Goal: Transaction & Acquisition: Purchase product/service

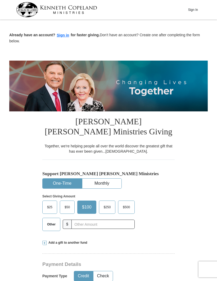
click at [66, 206] on span "$50" at bounding box center [67, 207] width 11 height 8
click at [0, 0] on input "$50" at bounding box center [0, 0] width 0 height 0
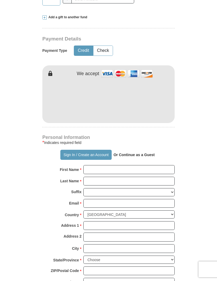
scroll to position [225, 0]
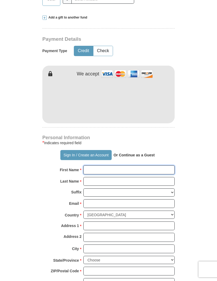
click at [89, 169] on input "First Name *" at bounding box center [128, 169] width 91 height 9
type input "[PERSON_NAME]"
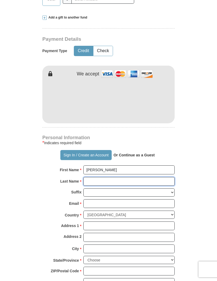
click at [90, 179] on input "Last Name *" at bounding box center [128, 181] width 91 height 9
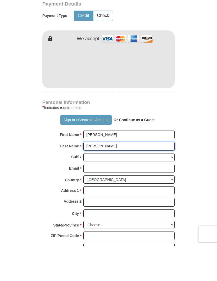
type input "[PERSON_NAME]"
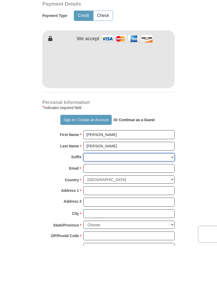
click at [87, 188] on select "[PERSON_NAME] I II III IV V VI" at bounding box center [128, 192] width 91 height 8
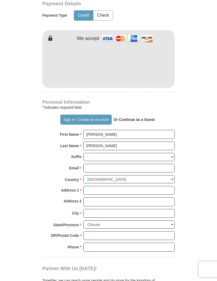
click at [15, 137] on form "Already have an account? Sign in for faster giving. Don't have an account? Crea…" at bounding box center [108, 83] width 198 height 645
click at [91, 164] on input "Email *" at bounding box center [128, 168] width 91 height 9
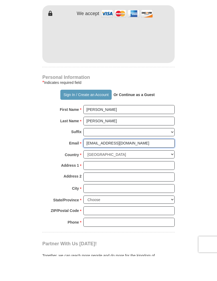
type input "[EMAIL_ADDRESS][DOMAIN_NAME]"
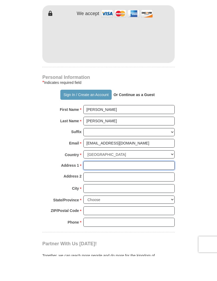
click at [92, 186] on input "Address 1 *" at bounding box center [128, 190] width 91 height 9
type input "[STREET_ADDRESS]"
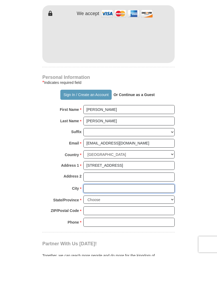
click at [92, 209] on input "City *" at bounding box center [128, 213] width 91 height 9
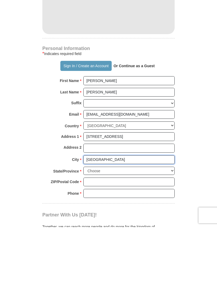
type input "[GEOGRAPHIC_DATA]"
click at [89, 220] on select "Choose [US_STATE] [US_STATE] [US_STATE] [US_STATE] [US_STATE] Armed Forces Amer…" at bounding box center [128, 224] width 91 height 8
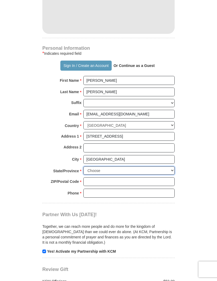
select select "OH"
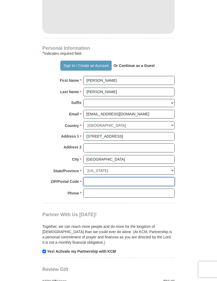
click at [87, 177] on input "ZIP/Postal Code *" at bounding box center [128, 181] width 91 height 9
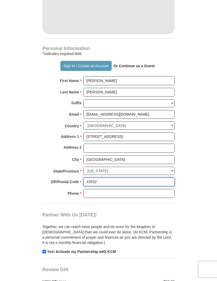
type input "43532"
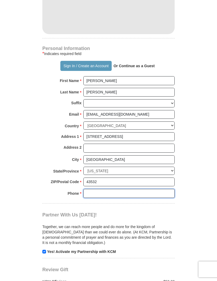
click at [92, 189] on input "Phone * *" at bounding box center [128, 193] width 91 height 9
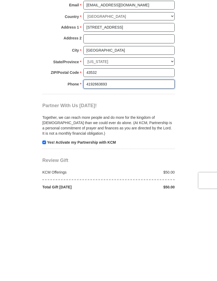
type input "4192663693"
click at [44, 229] on input "checkbox" at bounding box center [44, 231] width 4 height 4
checkbox input "false"
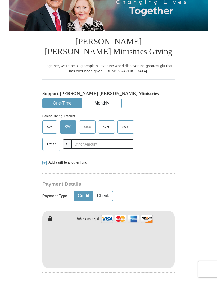
scroll to position [80, 0]
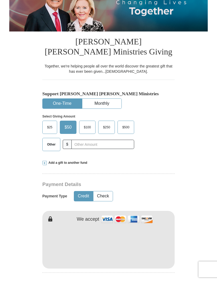
click at [85, 123] on span "$100" at bounding box center [87, 127] width 12 height 8
click at [0, 0] on input "$100" at bounding box center [0, 0] width 0 height 0
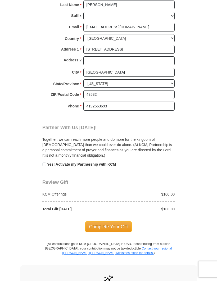
scroll to position [401, 0]
click at [101, 221] on span "Complete Your Gift" at bounding box center [108, 226] width 47 height 11
